Goal: Check status

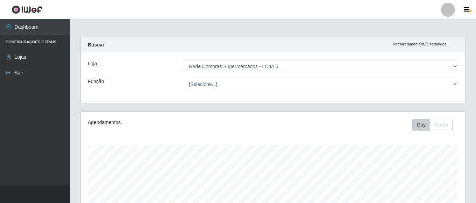
select select "397"
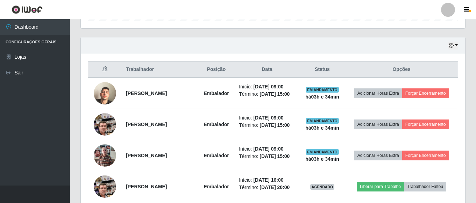
scroll to position [217, 0]
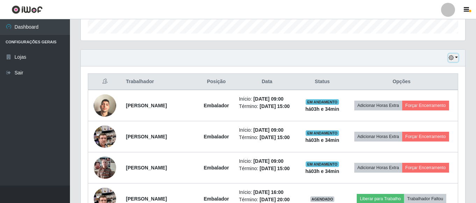
click at [455, 55] on button "button" at bounding box center [454, 58] width 10 height 8
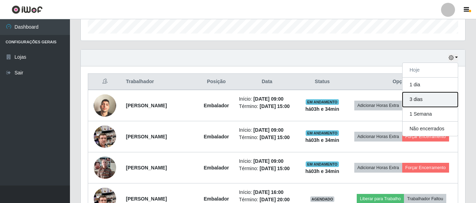
click at [423, 103] on button "3 dias" at bounding box center [430, 99] width 55 height 15
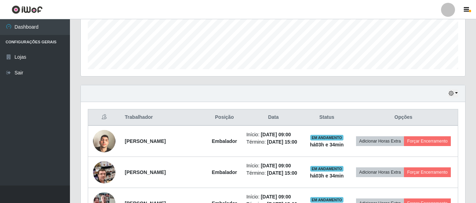
scroll to position [182, 0]
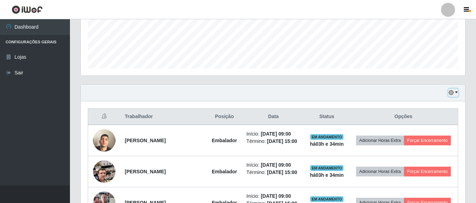
click at [452, 95] on icon "button" at bounding box center [451, 92] width 5 height 5
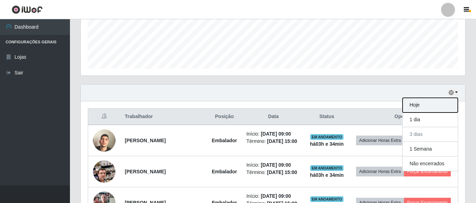
click at [434, 105] on button "Hoje" at bounding box center [430, 105] width 55 height 15
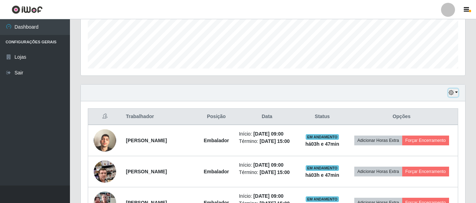
click at [458, 92] on button "button" at bounding box center [454, 93] width 10 height 8
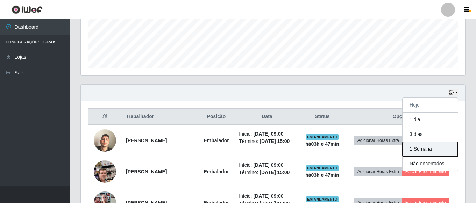
click at [433, 151] on button "1 Semana" at bounding box center [430, 149] width 55 height 15
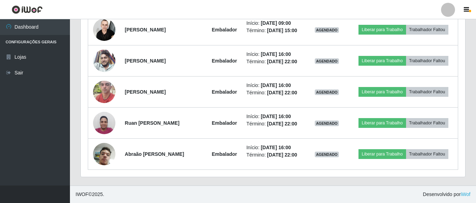
scroll to position [2467, 0]
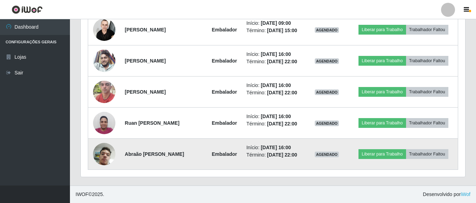
click at [110, 154] on img at bounding box center [104, 154] width 22 height 40
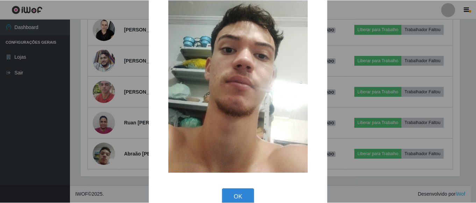
scroll to position [105, 0]
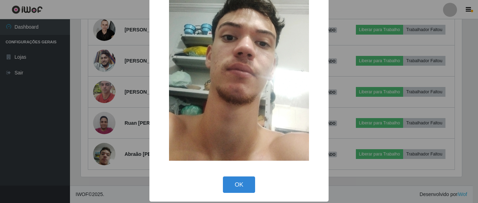
click at [118, 114] on div "× OK Cancel" at bounding box center [239, 101] width 478 height 203
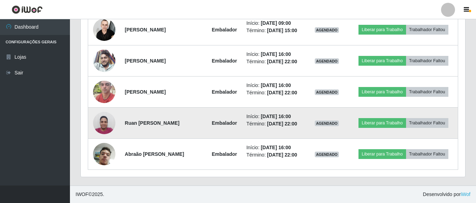
scroll to position [145, 385]
click at [106, 121] on img at bounding box center [104, 123] width 22 height 30
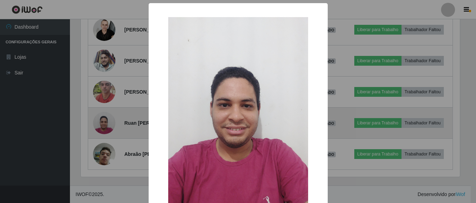
scroll to position [145, 381]
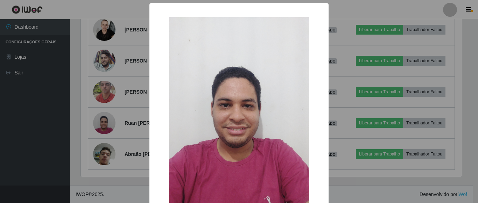
click at [115, 116] on div "× OK Cancel" at bounding box center [239, 101] width 478 height 203
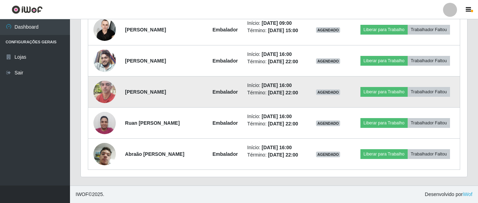
scroll to position [145, 385]
click at [96, 86] on img at bounding box center [104, 92] width 22 height 30
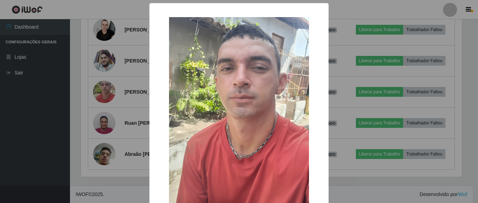
click at [117, 86] on div "× OK Cancel" at bounding box center [239, 101] width 478 height 203
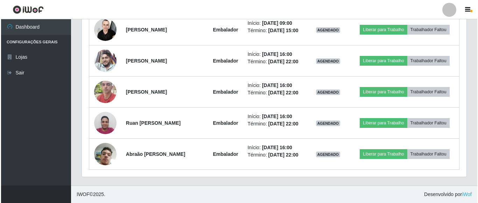
scroll to position [2187, 0]
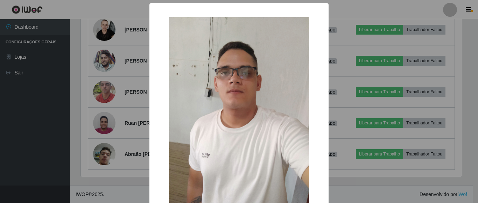
click at [108, 103] on div "× OK Cancel" at bounding box center [239, 101] width 478 height 203
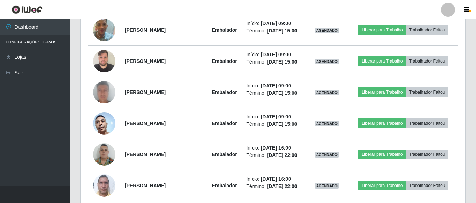
scroll to position [997, 0]
